Goal: Task Accomplishment & Management: Manage account settings

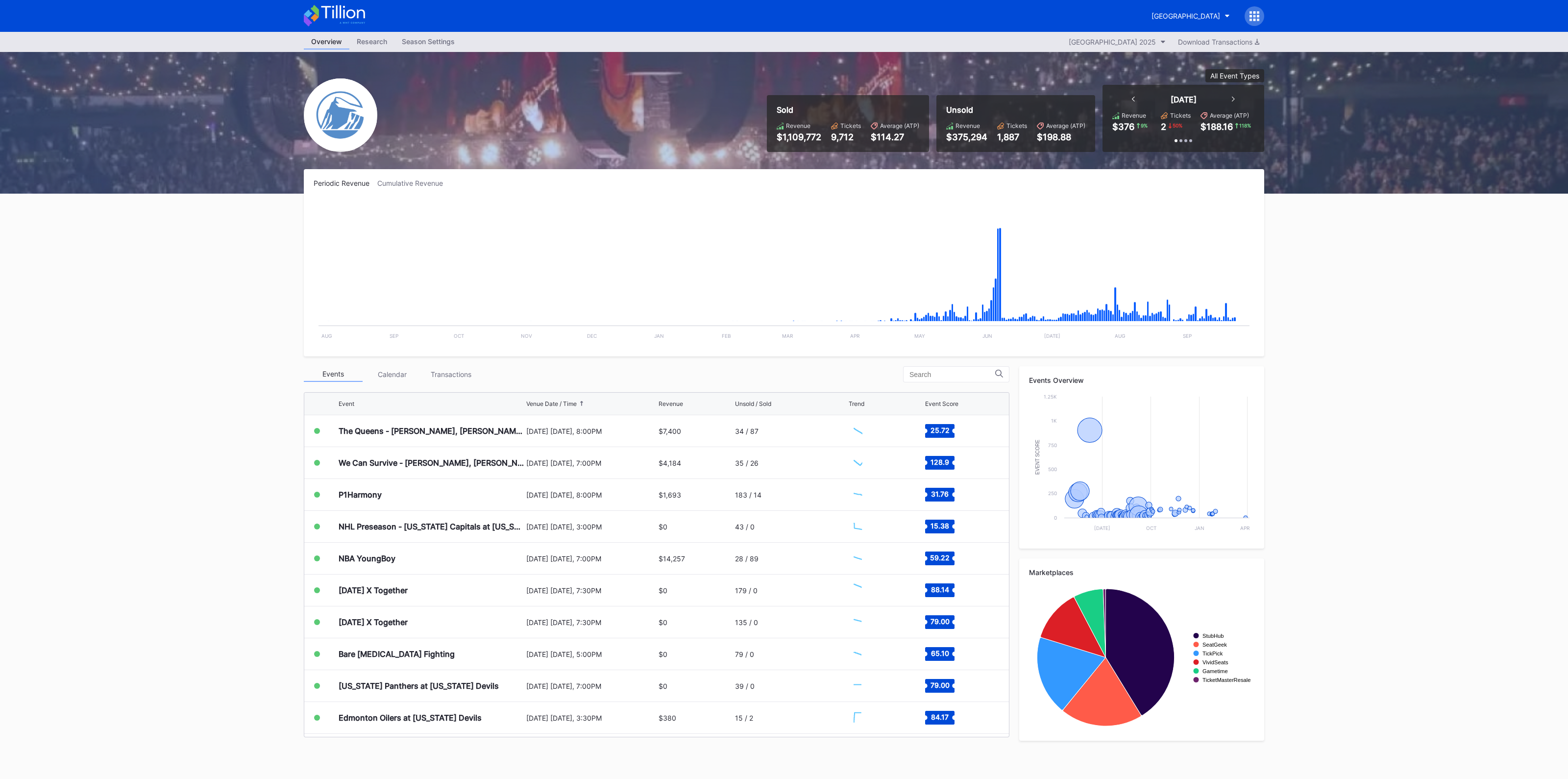
scroll to position [1498, 0]
click at [555, 441] on div "[DATE] [DATE], 8:00PM" at bounding box center [591, 431] width 130 height 32
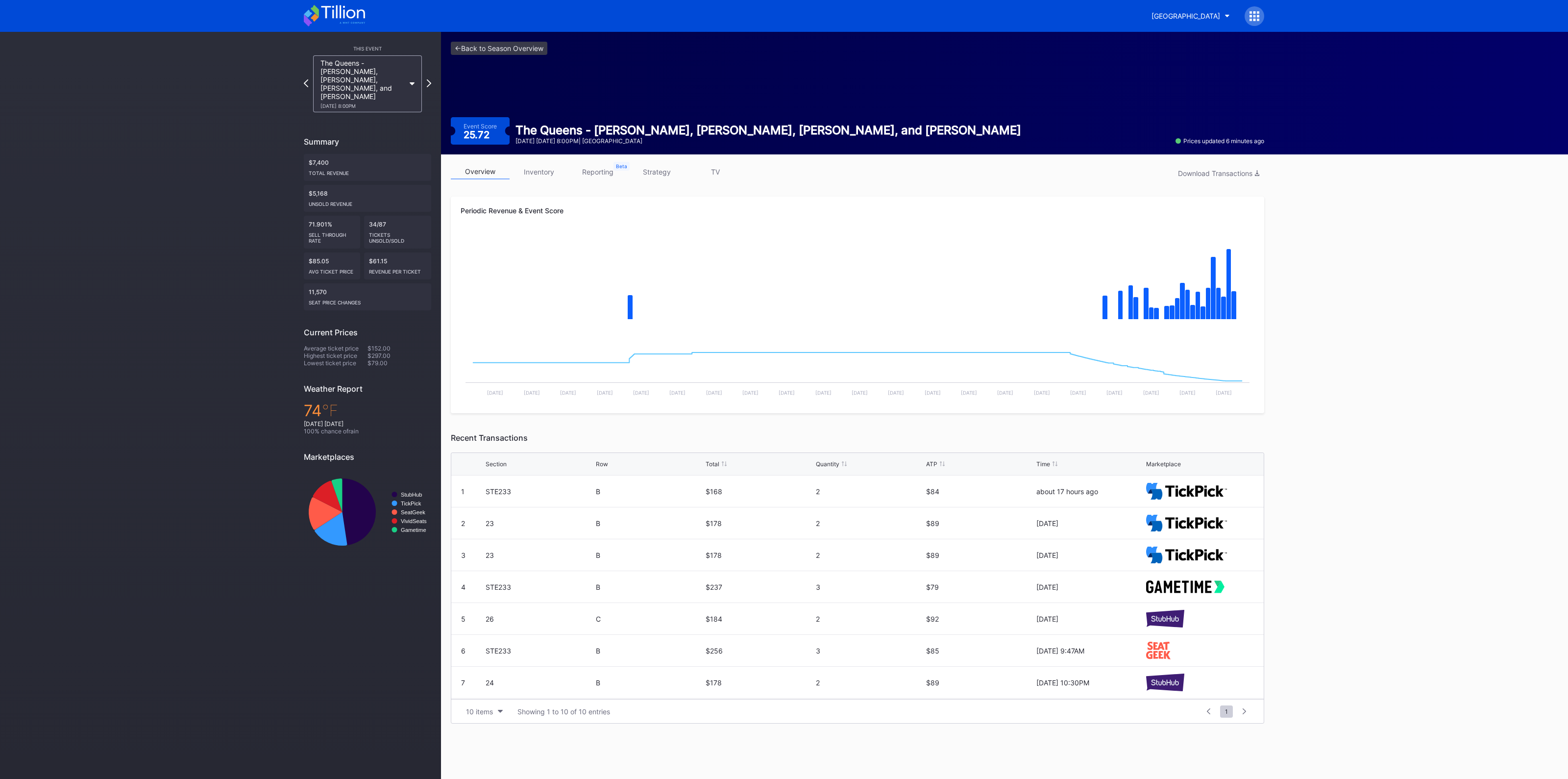
click at [539, 175] on link "inventory" at bounding box center [539, 172] width 59 height 15
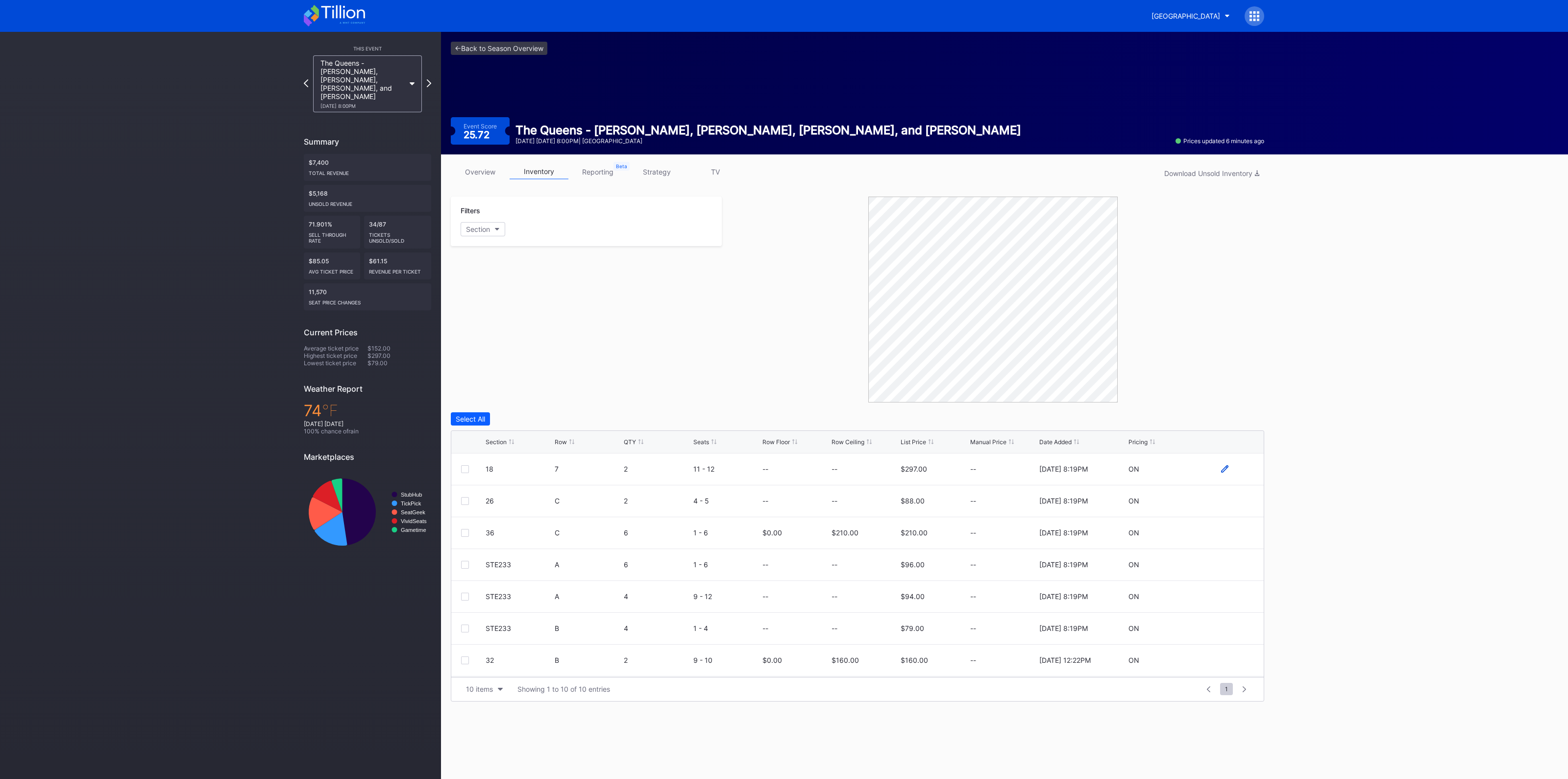
click at [1221, 469] on icon at bounding box center [1225, 469] width 7 height 7
click at [858, 469] on input at bounding box center [864, 473] width 66 height 19
type input "180"
click at [1233, 473] on div "Save" at bounding box center [1239, 473] width 16 height 9
click at [1221, 532] on icon at bounding box center [1225, 533] width 7 height 7
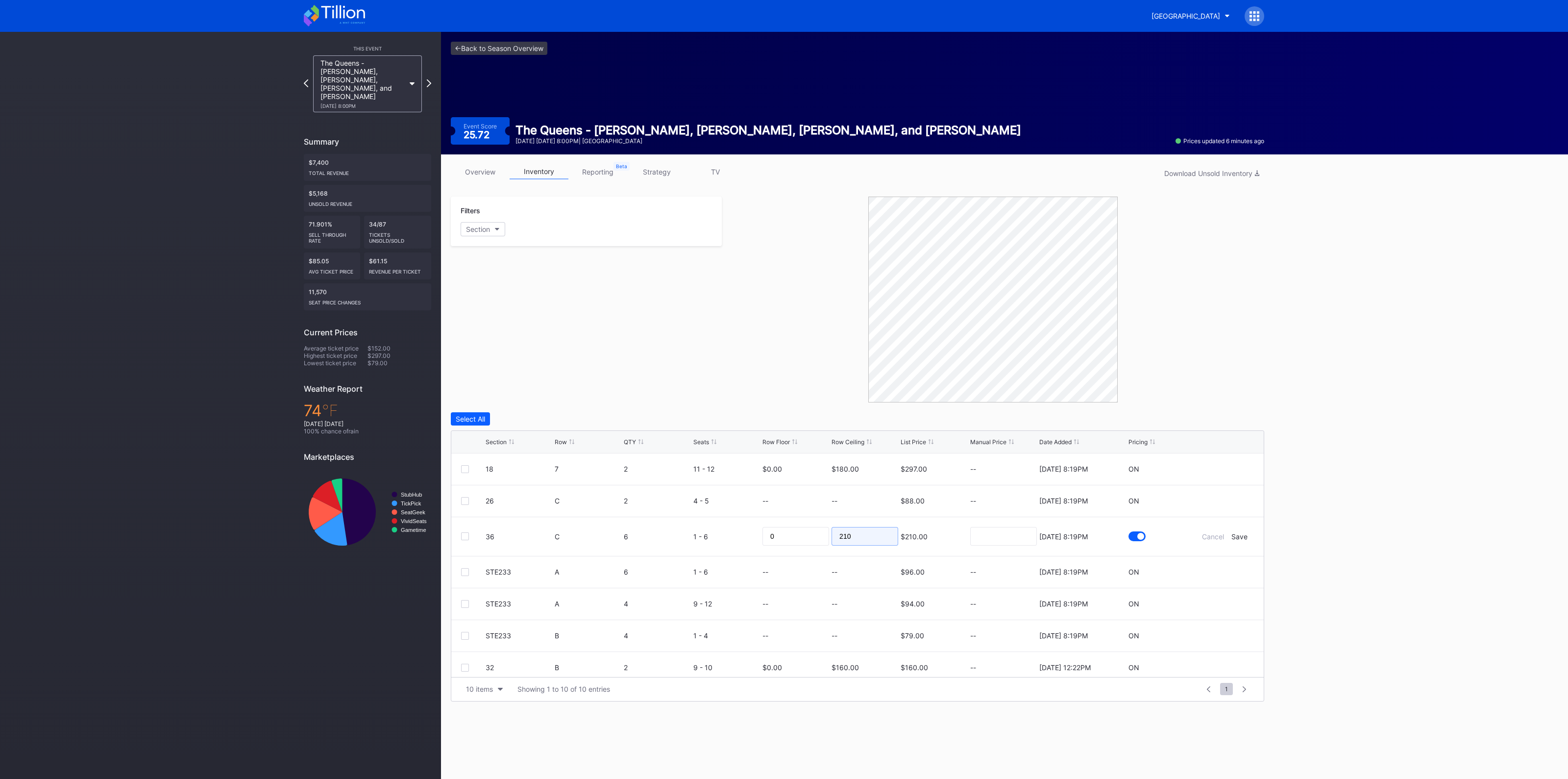
click at [868, 538] on input "210" at bounding box center [864, 536] width 66 height 19
click at [868, 538] on input "210" at bounding box center [864, 536] width 66 height 19
type input "155"
click at [1231, 538] on div "Save" at bounding box center [1239, 537] width 16 height 9
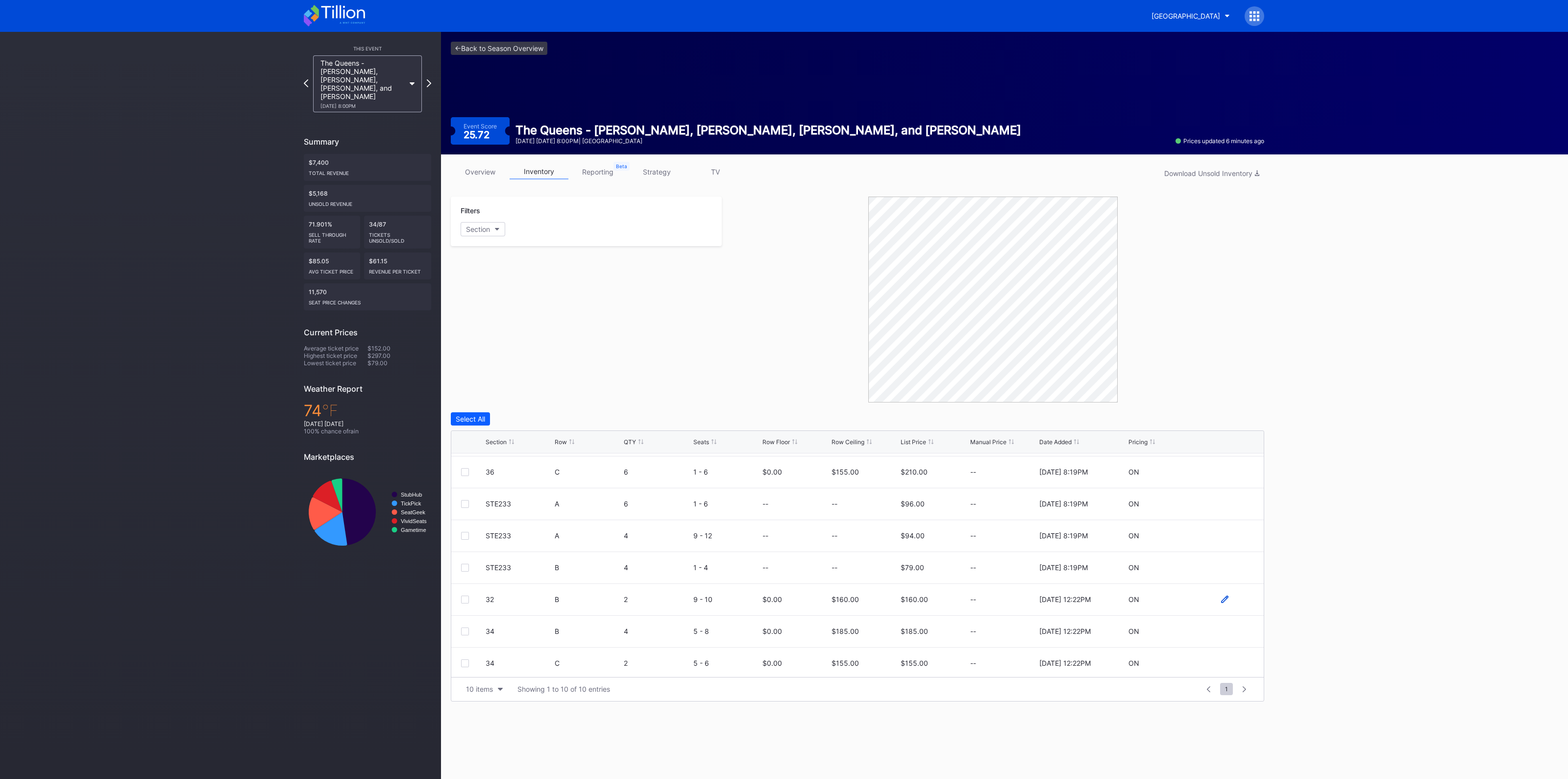
click at [1221, 599] on icon at bounding box center [1225, 599] width 7 height 7
click at [867, 602] on input "160" at bounding box center [864, 603] width 66 height 19
type input "140"
click at [1231, 599] on div "Save" at bounding box center [1239, 604] width 16 height 9
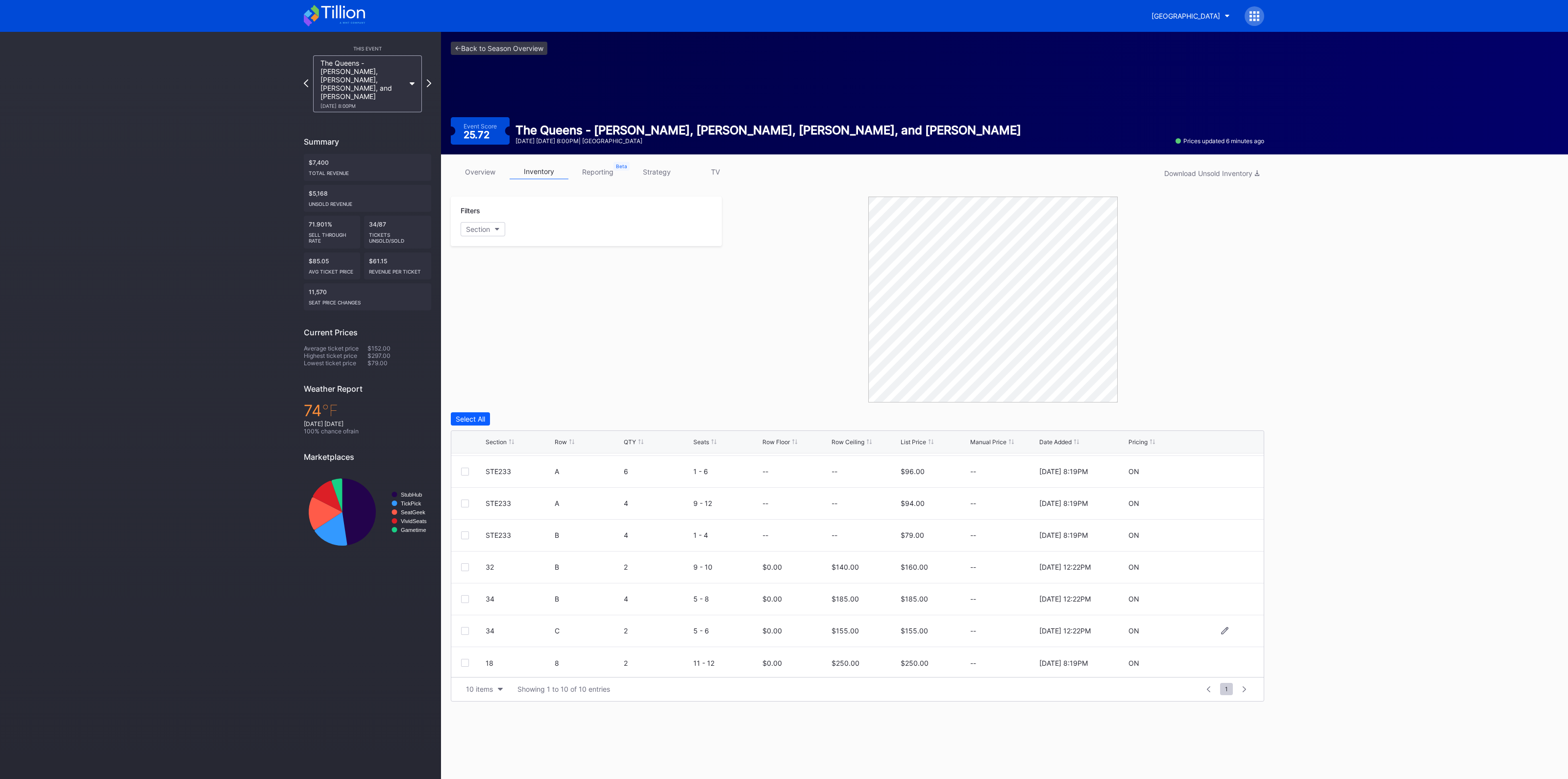
scroll to position [95, 0]
click at [1221, 660] on icon at bounding box center [1225, 661] width 7 height 7
click at [866, 669] on input "250" at bounding box center [864, 664] width 66 height 19
type input "175"
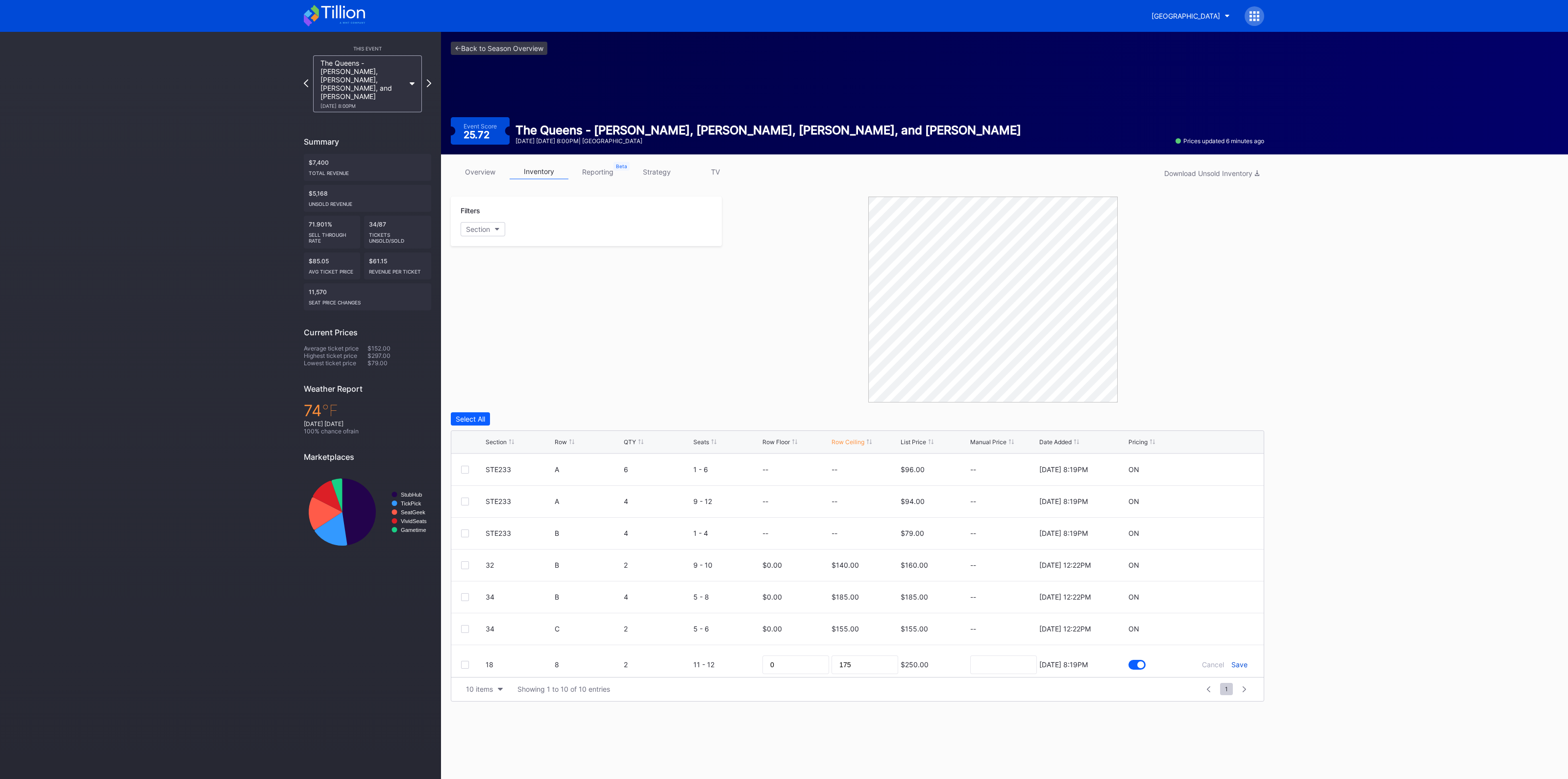
click at [1231, 663] on div "Save" at bounding box center [1239, 664] width 16 height 9
click at [1221, 594] on icon at bounding box center [1225, 597] width 7 height 7
click at [855, 594] on input "185" at bounding box center [864, 601] width 66 height 19
type input "152"
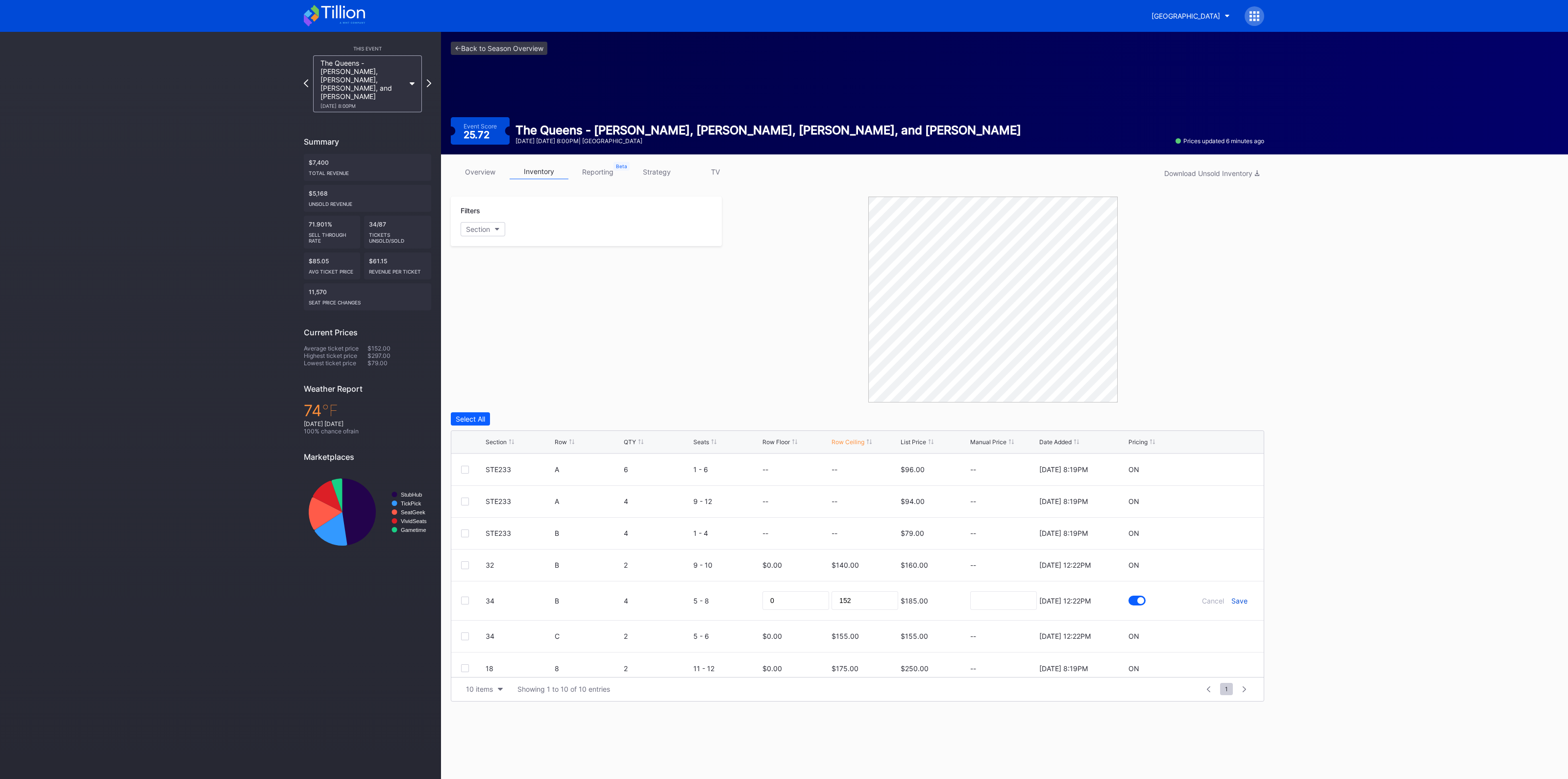
click at [1231, 597] on div "Save" at bounding box center [1239, 601] width 16 height 9
click at [467, 169] on link "overview" at bounding box center [480, 172] width 59 height 15
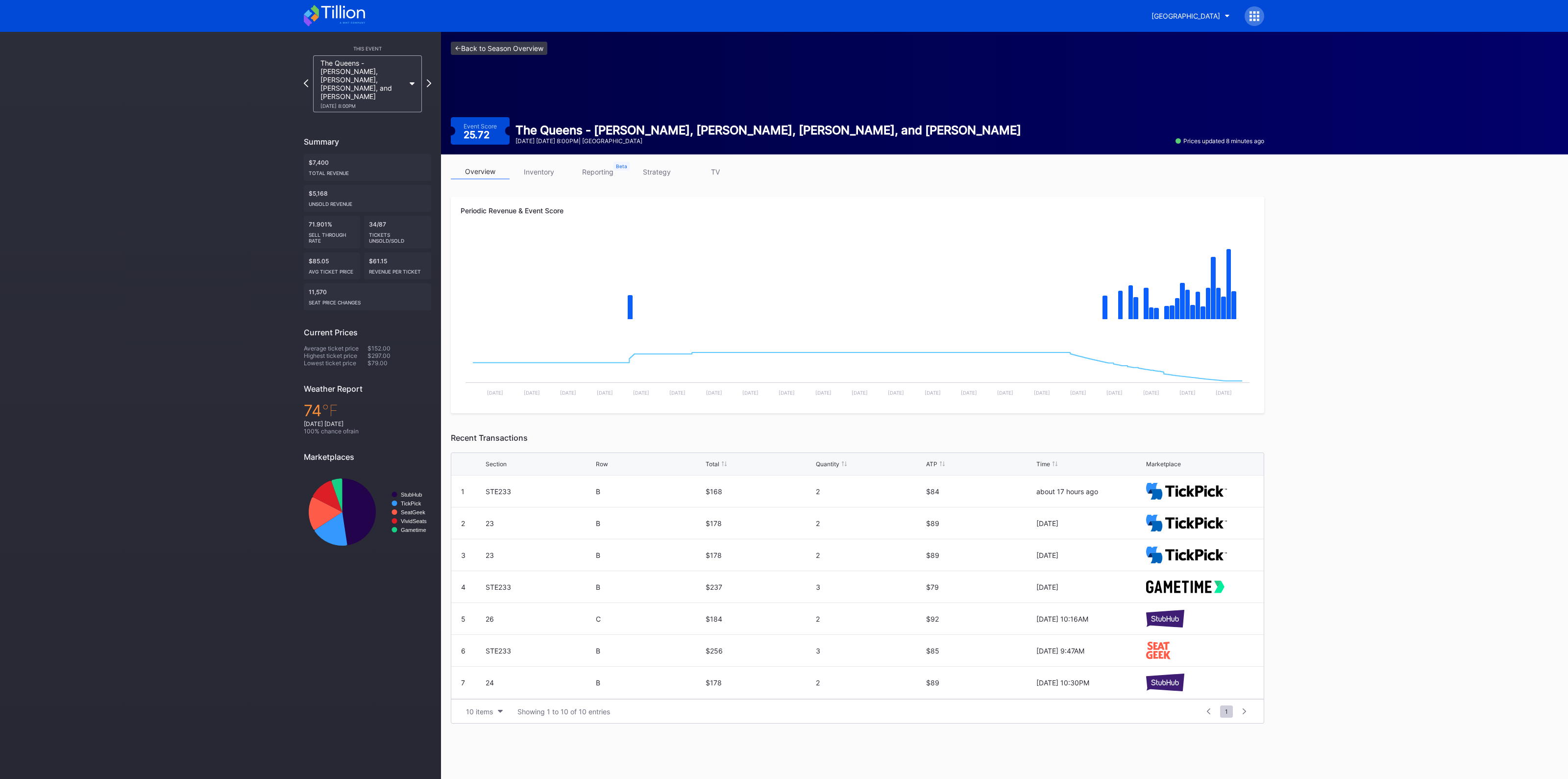
click at [467, 50] on link "<- Back to Season Overview" at bounding box center [499, 48] width 97 height 13
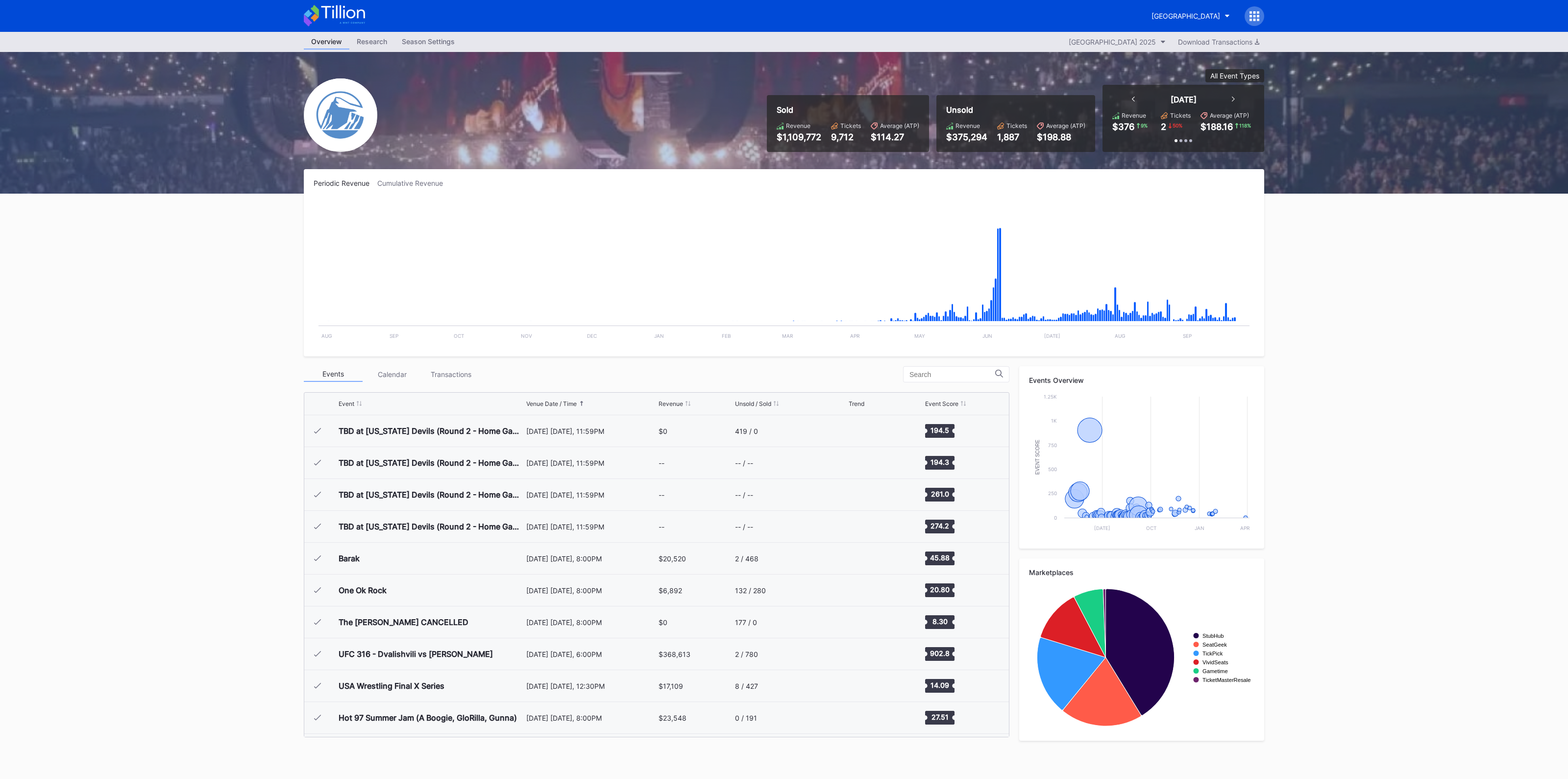
scroll to position [1498, 0]
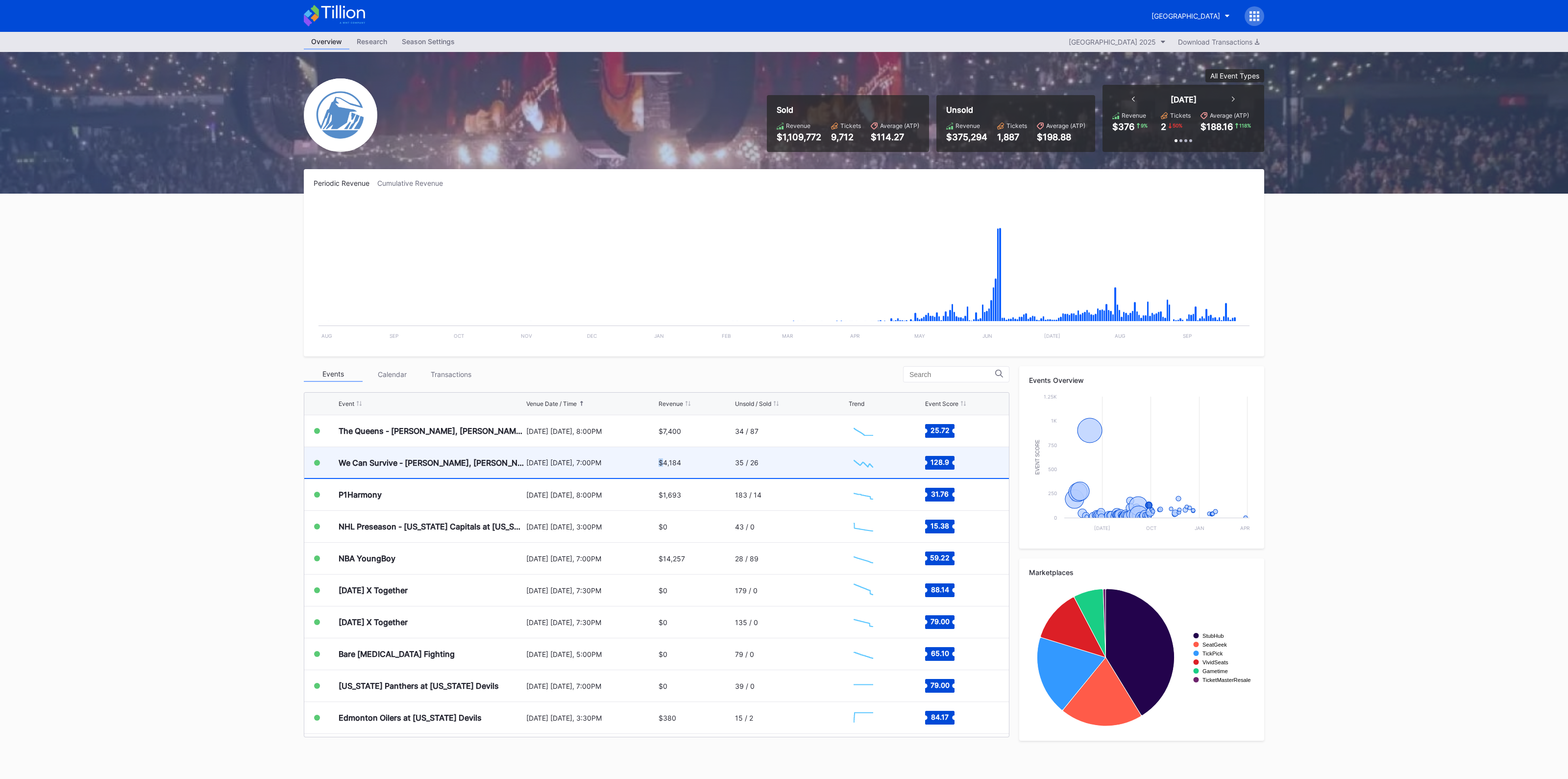
click at [659, 475] on div "$4,184" at bounding box center [696, 462] width 74 height 31
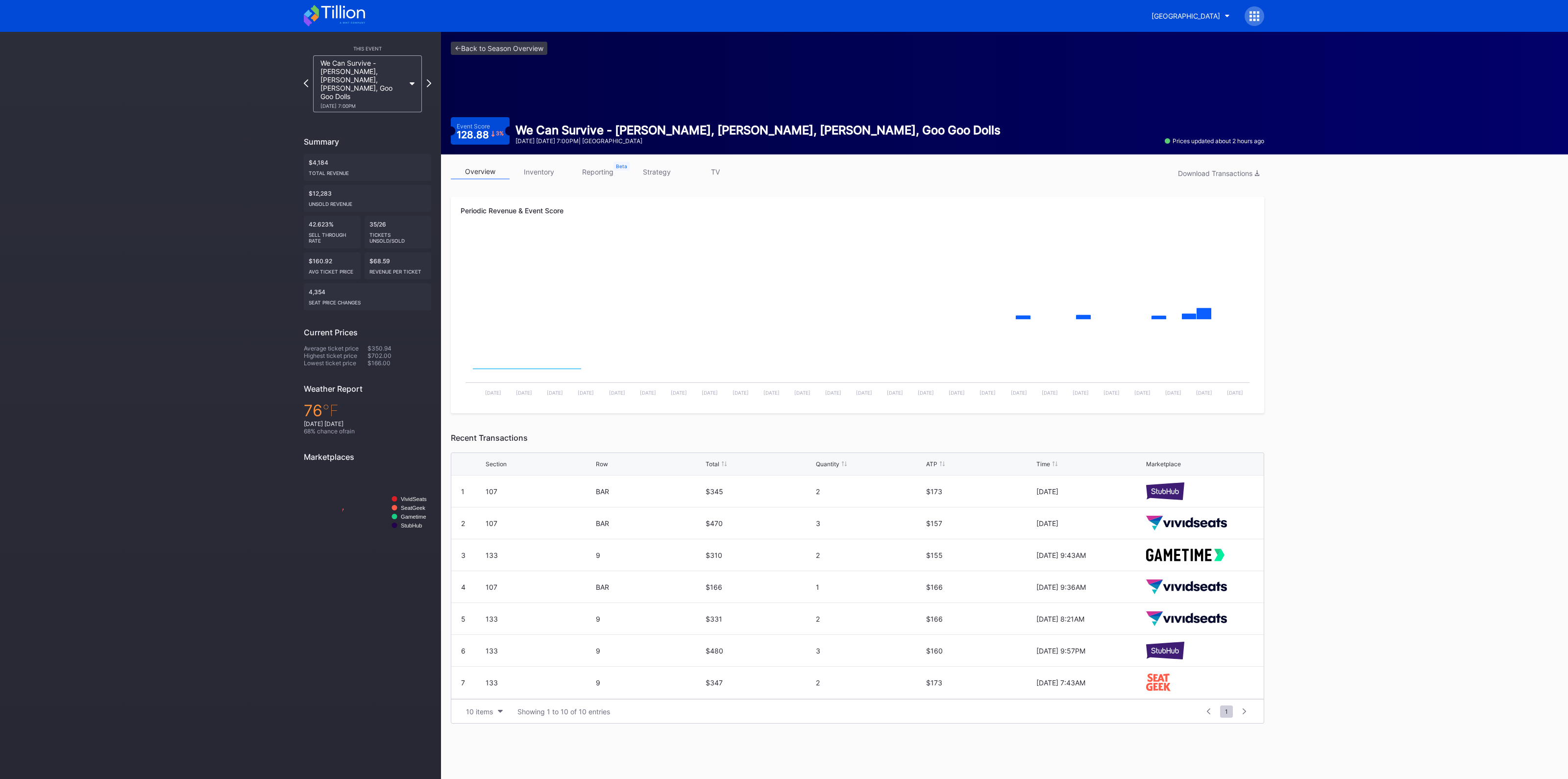
click at [539, 175] on link "inventory" at bounding box center [539, 172] width 59 height 15
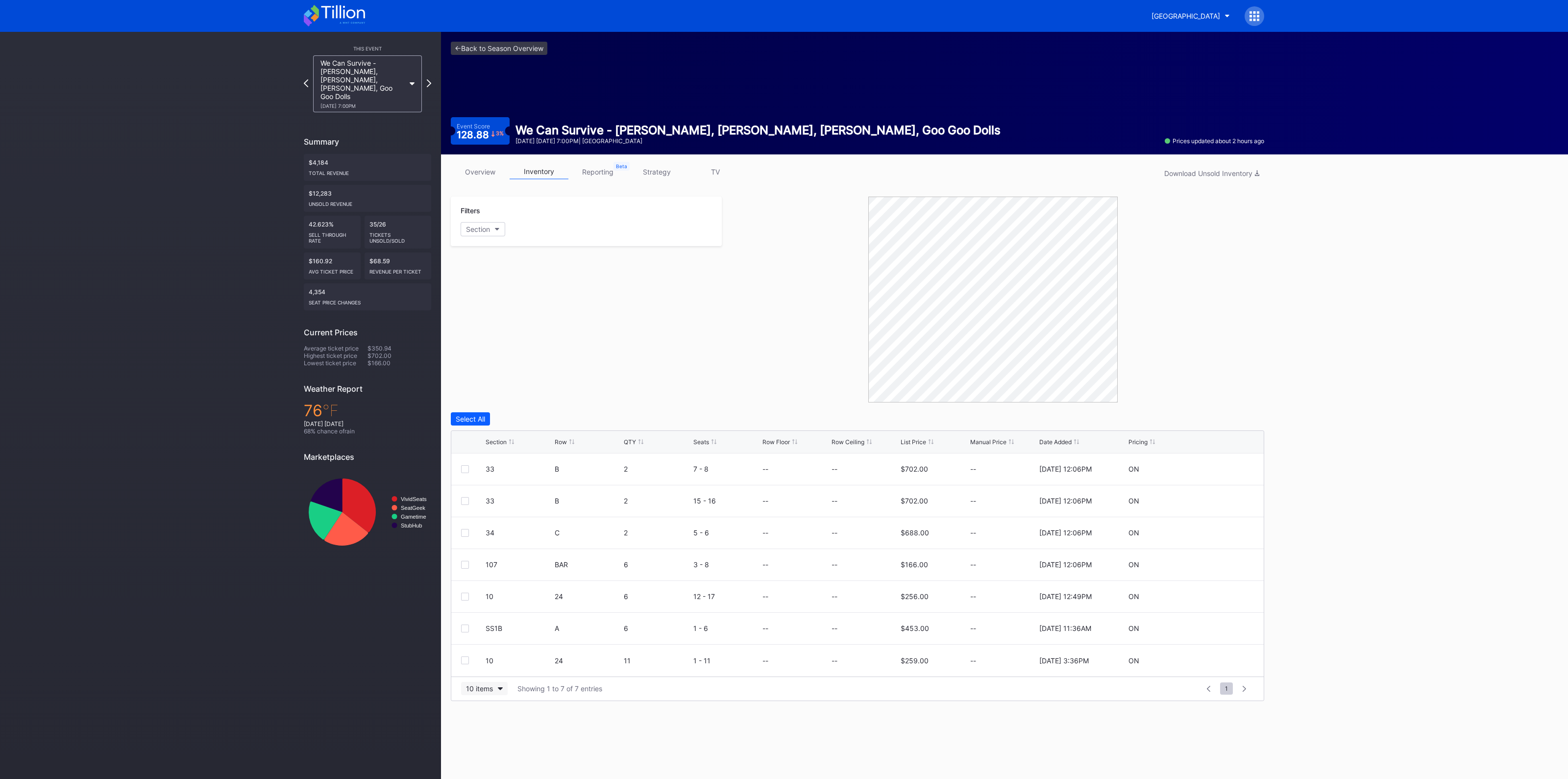
click at [483, 692] on button "10 items" at bounding box center [485, 689] width 46 height 13
click at [486, 749] on div "100 items" at bounding box center [485, 749] width 32 height 9
click at [495, 444] on div "Section" at bounding box center [496, 442] width 21 height 7
click at [1221, 532] on icon at bounding box center [1225, 533] width 7 height 7
click at [863, 533] on input at bounding box center [864, 536] width 66 height 19
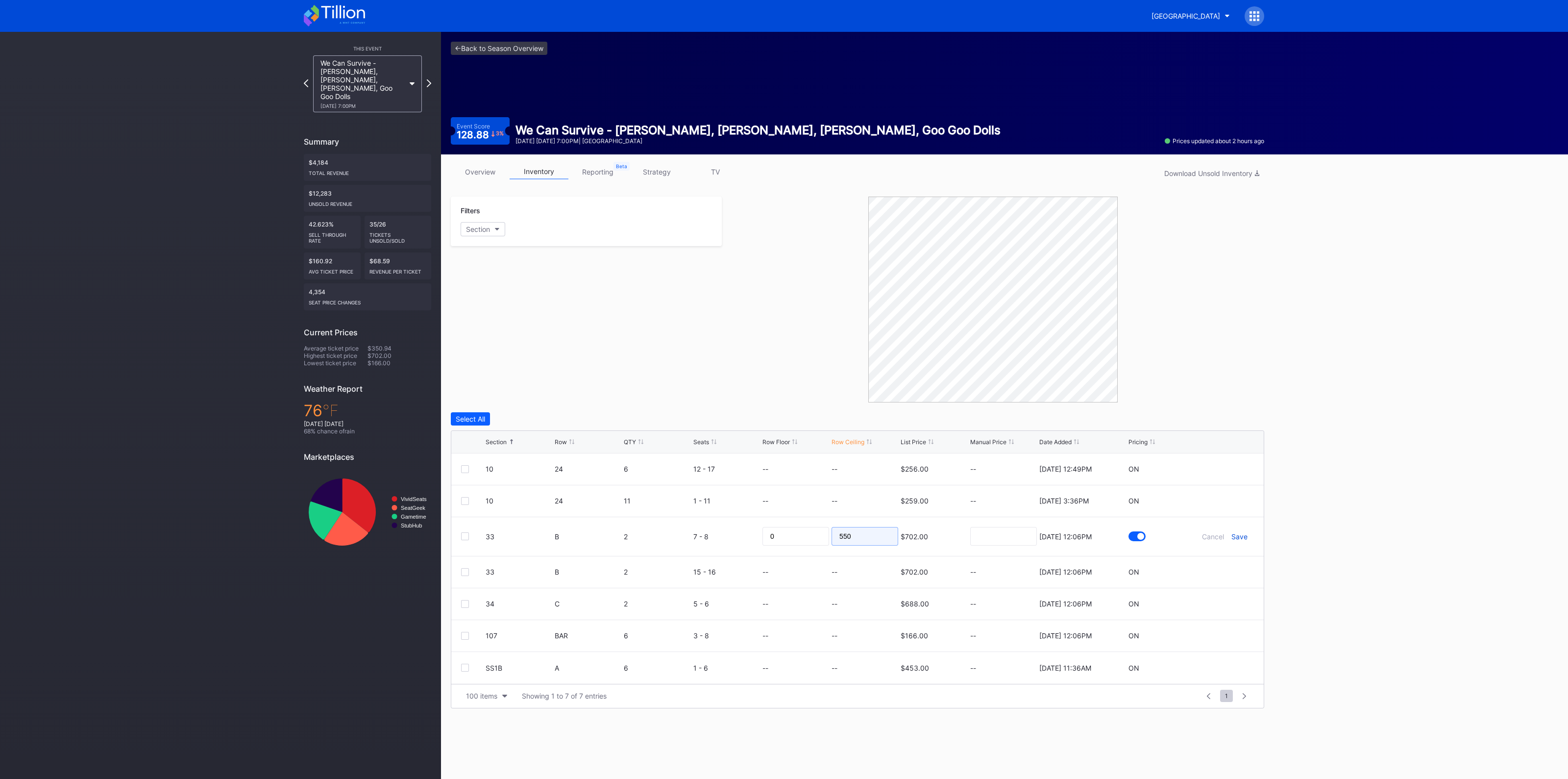
type input "550"
click at [1233, 538] on div "Save" at bounding box center [1239, 537] width 16 height 9
